Goal: Transaction & Acquisition: Purchase product/service

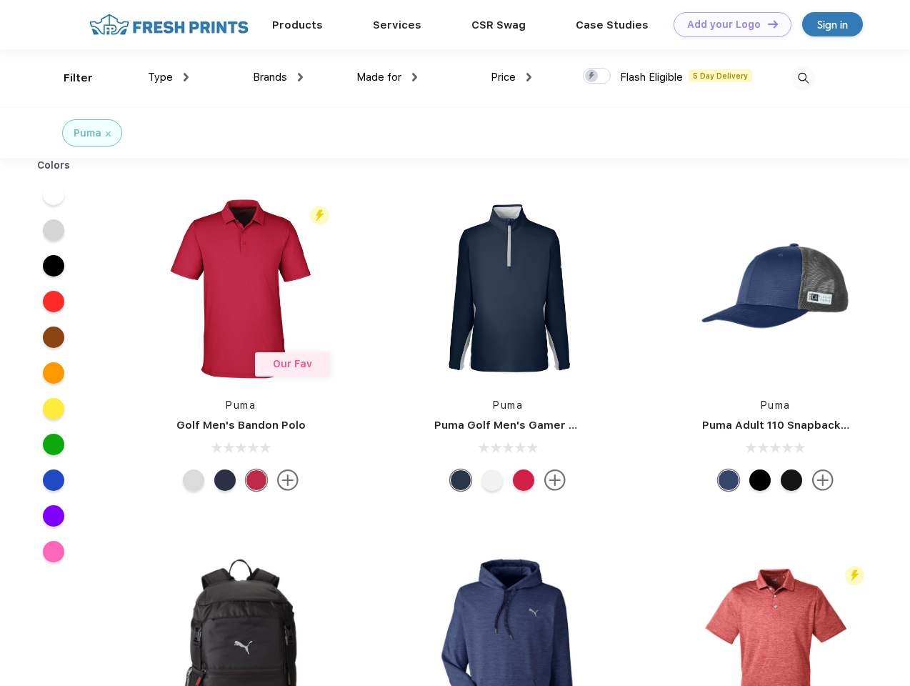
click at [727, 24] on link "Add your Logo Design Tool" at bounding box center [733, 24] width 118 height 25
click at [0, 0] on div "Design Tool" at bounding box center [0, 0] width 0 height 0
click at [766, 24] on link "Add your Logo Design Tool" at bounding box center [733, 24] width 118 height 25
click at [69, 78] on div "Filter" at bounding box center [78, 78] width 29 height 16
click at [169, 77] on span "Type" at bounding box center [160, 77] width 25 height 13
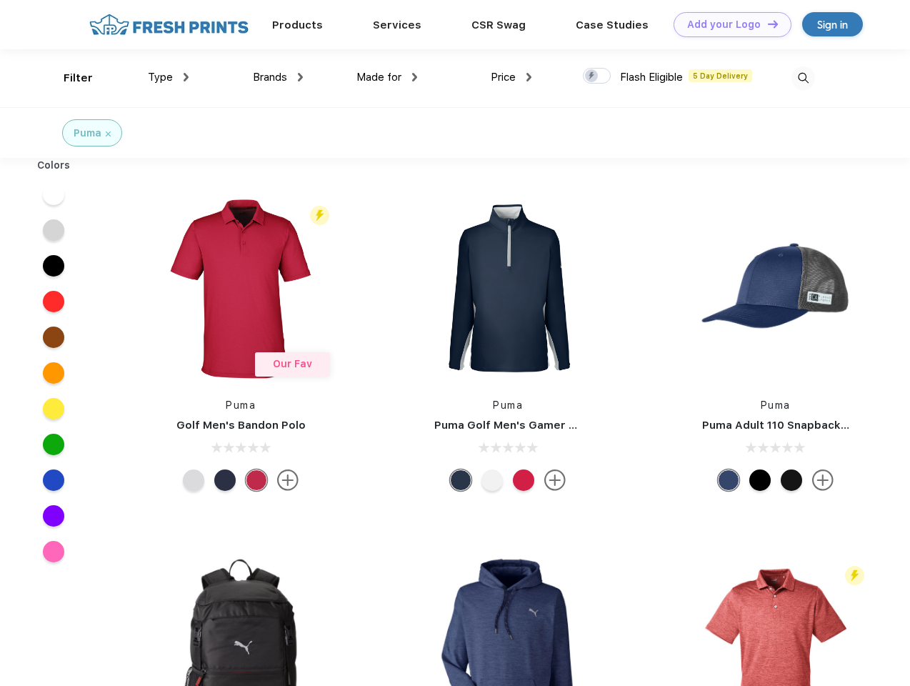
click at [278, 77] on span "Brands" at bounding box center [270, 77] width 34 height 13
click at [387, 77] on span "Made for" at bounding box center [378, 77] width 45 height 13
click at [511, 77] on span "Price" at bounding box center [503, 77] width 25 height 13
click at [597, 76] on div at bounding box center [597, 76] width 28 height 16
click at [592, 76] on input "checkbox" at bounding box center [587, 71] width 9 height 9
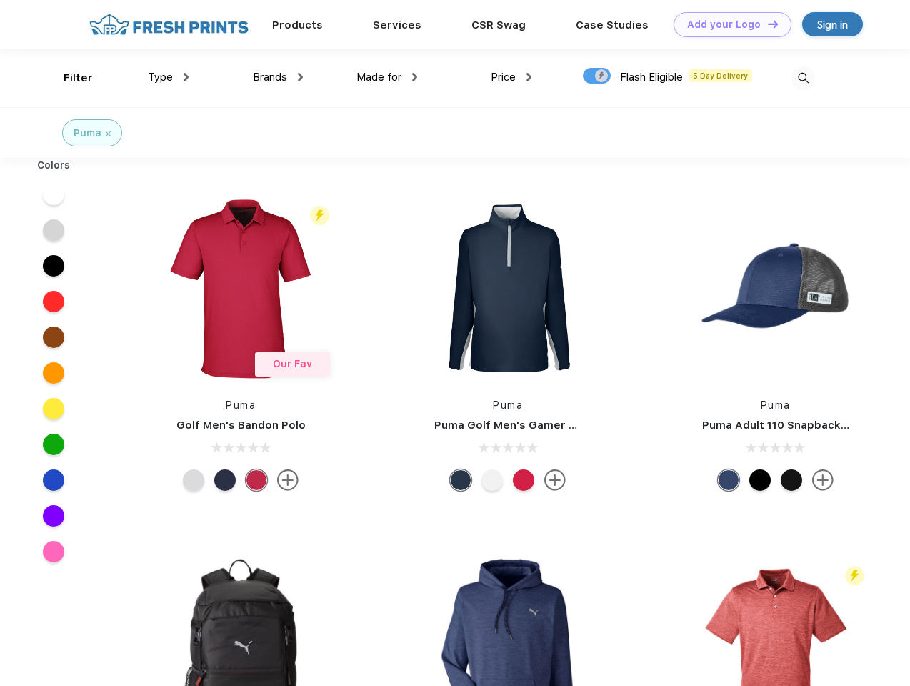
click at [803, 78] on img at bounding box center [803, 78] width 24 height 24
